Goal: Task Accomplishment & Management: Complete application form

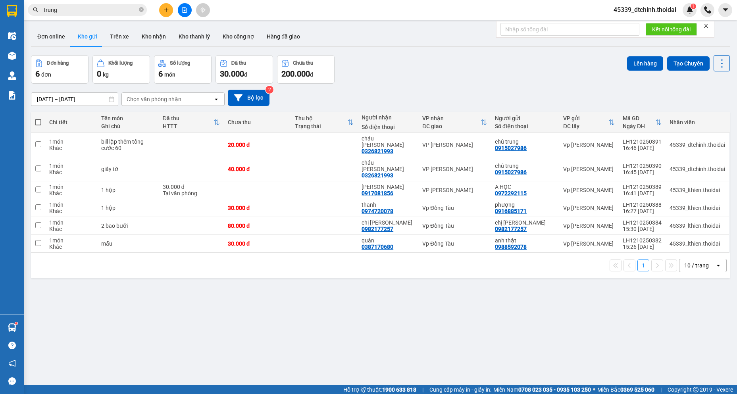
click at [83, 13] on input "trung" at bounding box center [91, 10] width 94 height 9
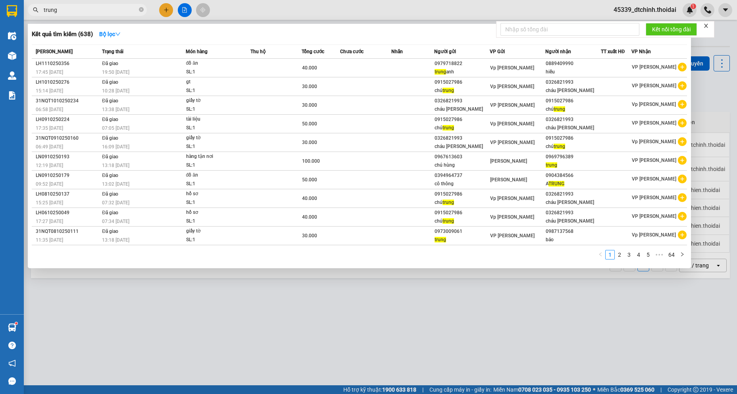
click at [83, 13] on input "trung" at bounding box center [91, 10] width 94 height 9
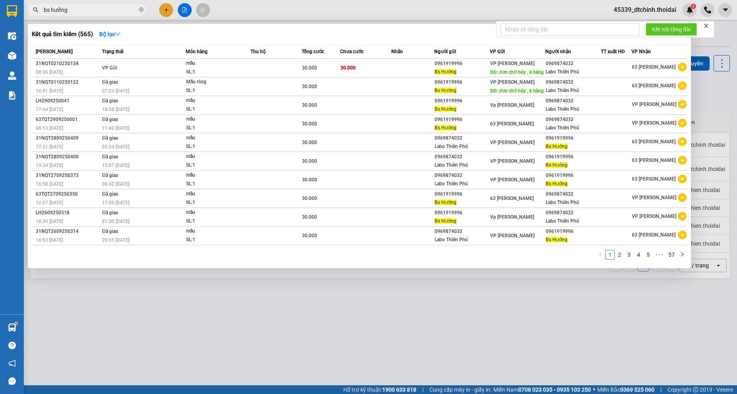
type input "bs hưởng"
click at [681, 109] on icon "plus-circle" at bounding box center [682, 104] width 9 height 9
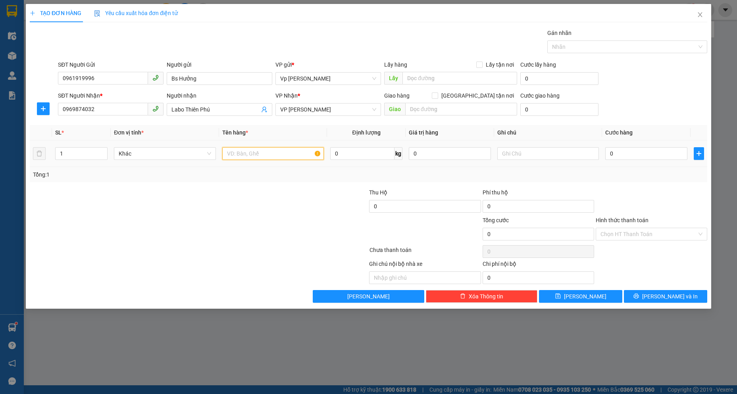
click at [270, 157] on input "text" at bounding box center [273, 153] width 102 height 13
type input "mẫu"
click at [615, 154] on input "0" at bounding box center [646, 153] width 82 height 13
type input "3"
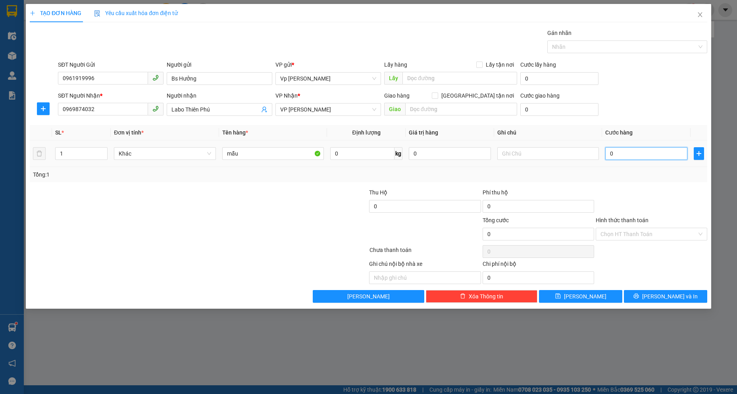
type input "3"
type input "30"
type input "300"
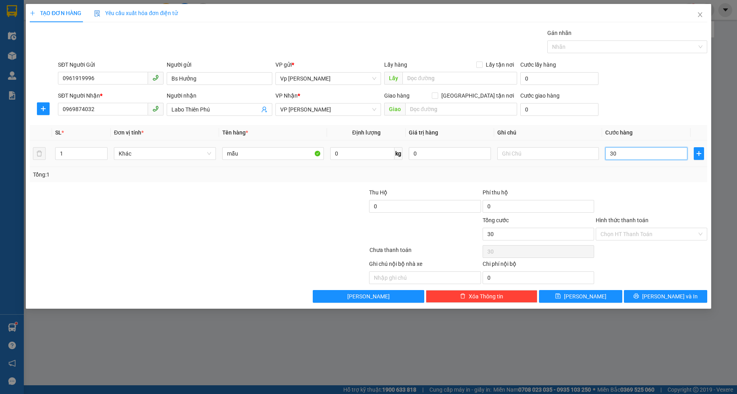
type input "300"
type input "3.000"
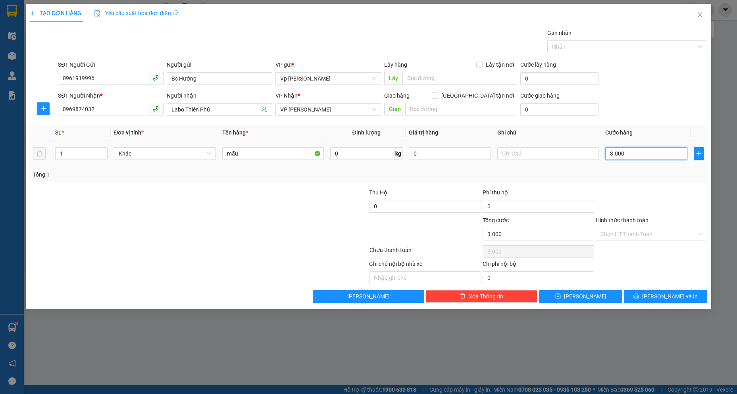
type input "30.000"
click at [639, 297] on icon "printer" at bounding box center [636, 296] width 6 height 6
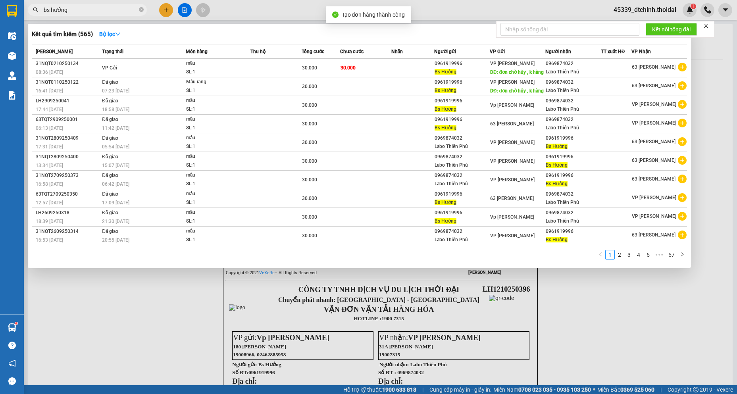
click at [637, 328] on div at bounding box center [368, 197] width 737 height 394
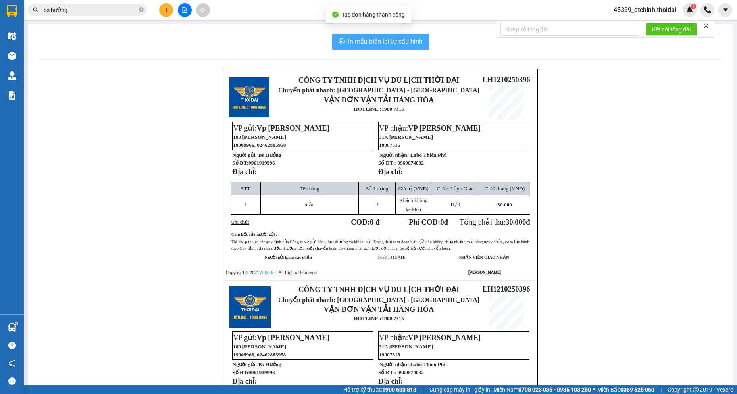
click at [415, 42] on span "In mẫu biên lai tự cấu hình" at bounding box center [385, 41] width 75 height 10
